Goal: Task Accomplishment & Management: Manage account settings

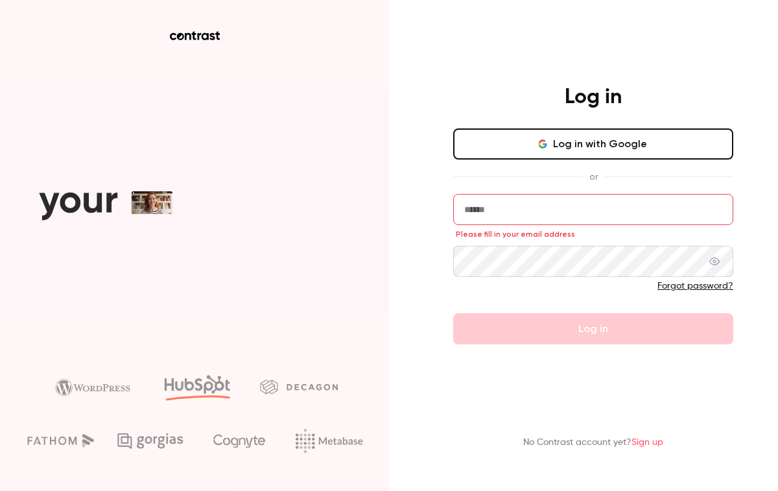
click at [535, 135] on button "Log in with Google" at bounding box center [593, 143] width 280 height 31
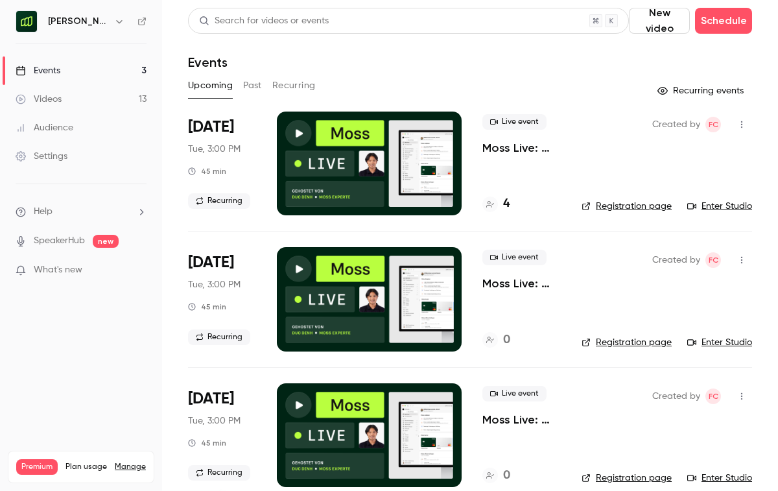
click at [114, 19] on icon "button" at bounding box center [119, 21] width 10 height 10
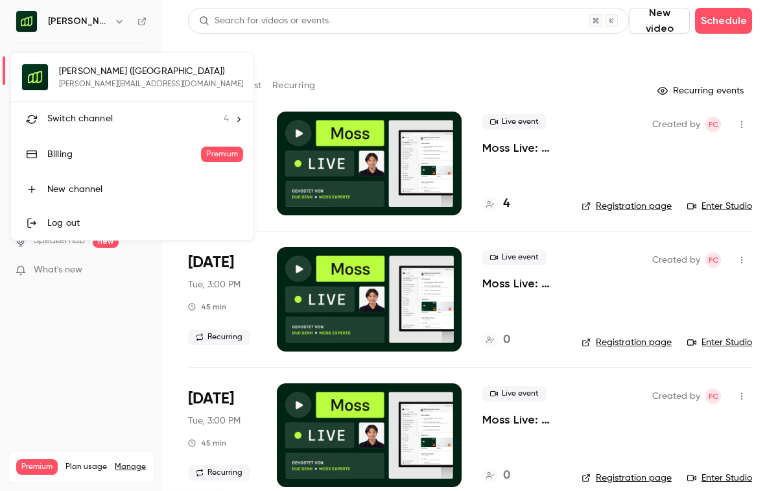
click at [97, 111] on li "Switch channel 4" at bounding box center [132, 119] width 242 height 34
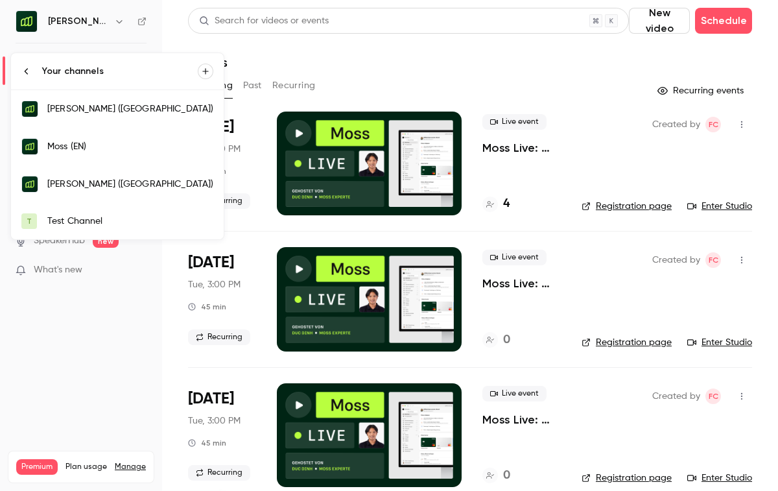
click at [103, 170] on link "[PERSON_NAME] ([GEOGRAPHIC_DATA])" at bounding box center [117, 184] width 213 height 38
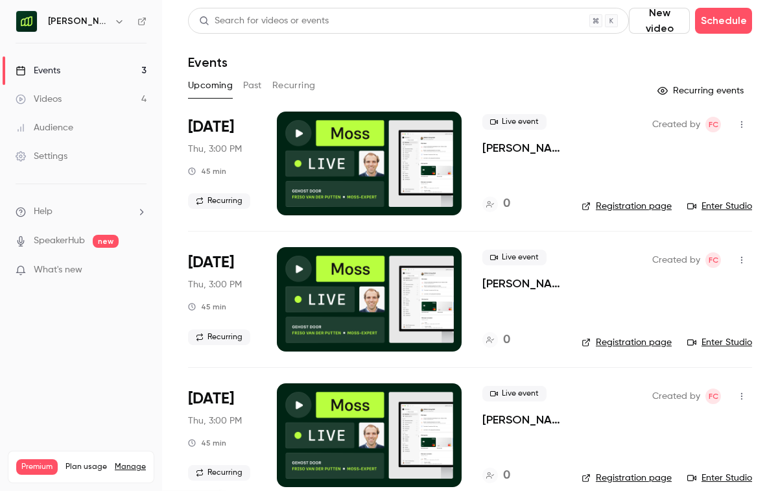
click at [253, 83] on button "Past" at bounding box center [252, 85] width 19 height 21
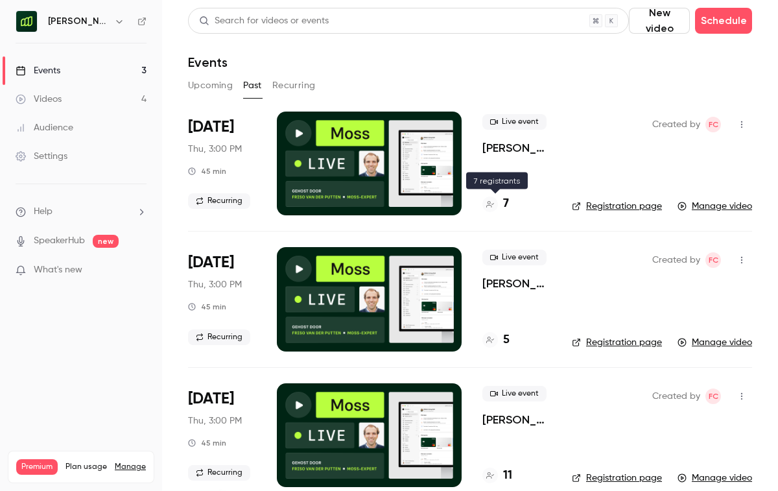
click at [505, 205] on h4 "7" at bounding box center [506, 203] width 6 height 17
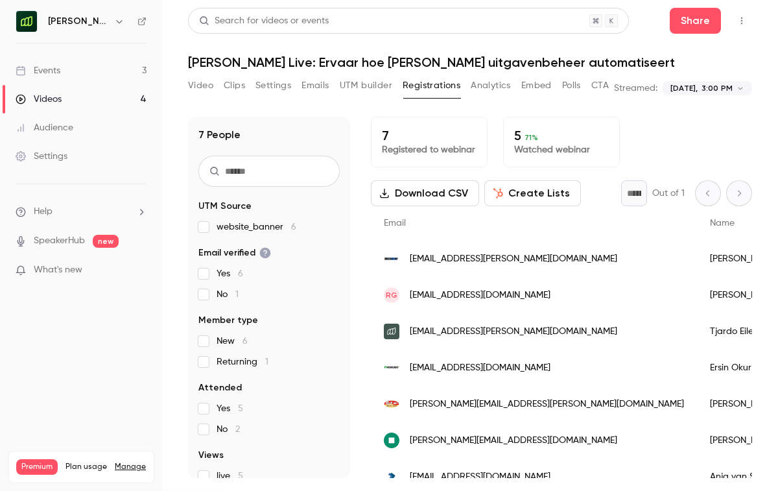
click at [441, 198] on button "Download CSV" at bounding box center [425, 193] width 108 height 26
